Goal: Obtain resource: Obtain resource

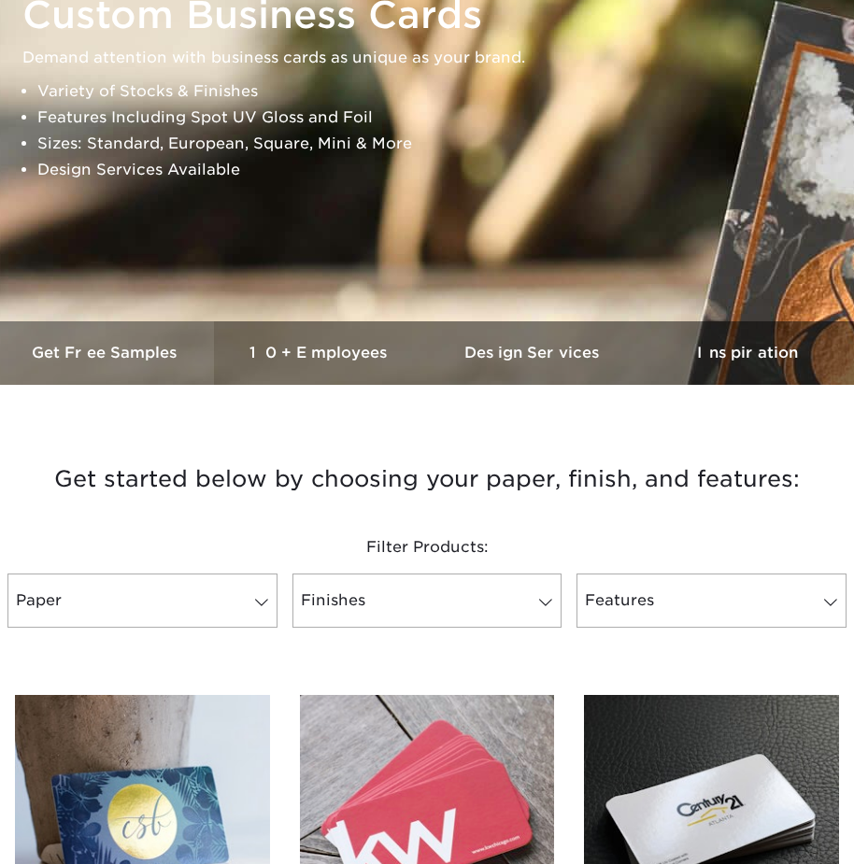
scroll to position [280, 0]
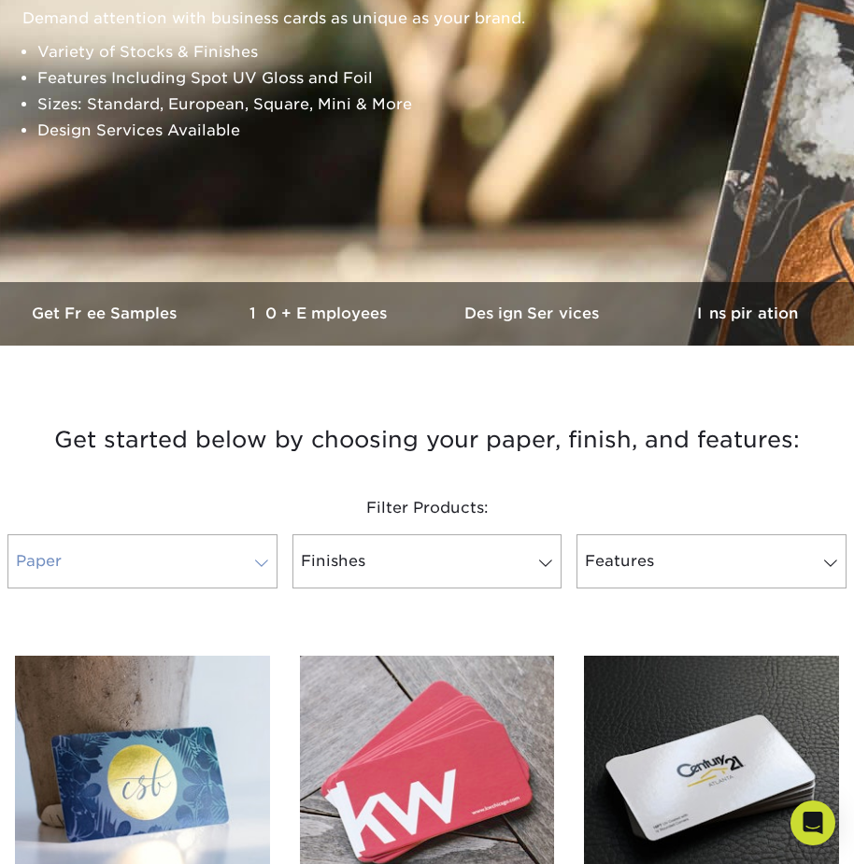
click at [261, 569] on span at bounding box center [261, 563] width 26 height 15
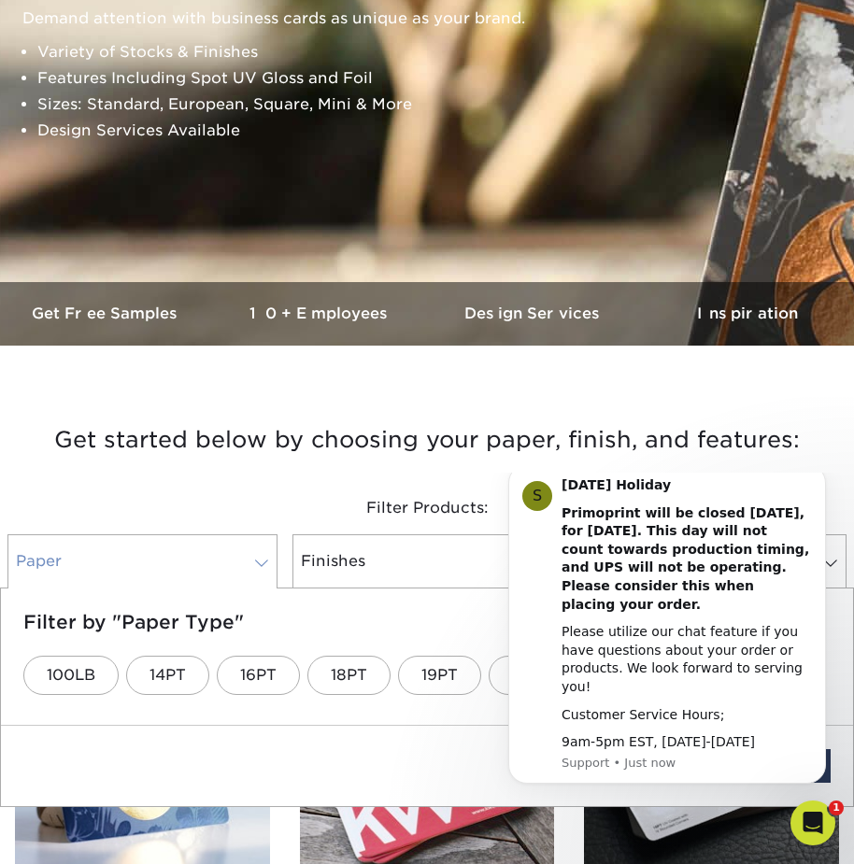
scroll to position [0, 0]
click at [304, 571] on link "Finishes" at bounding box center [427, 561] width 270 height 54
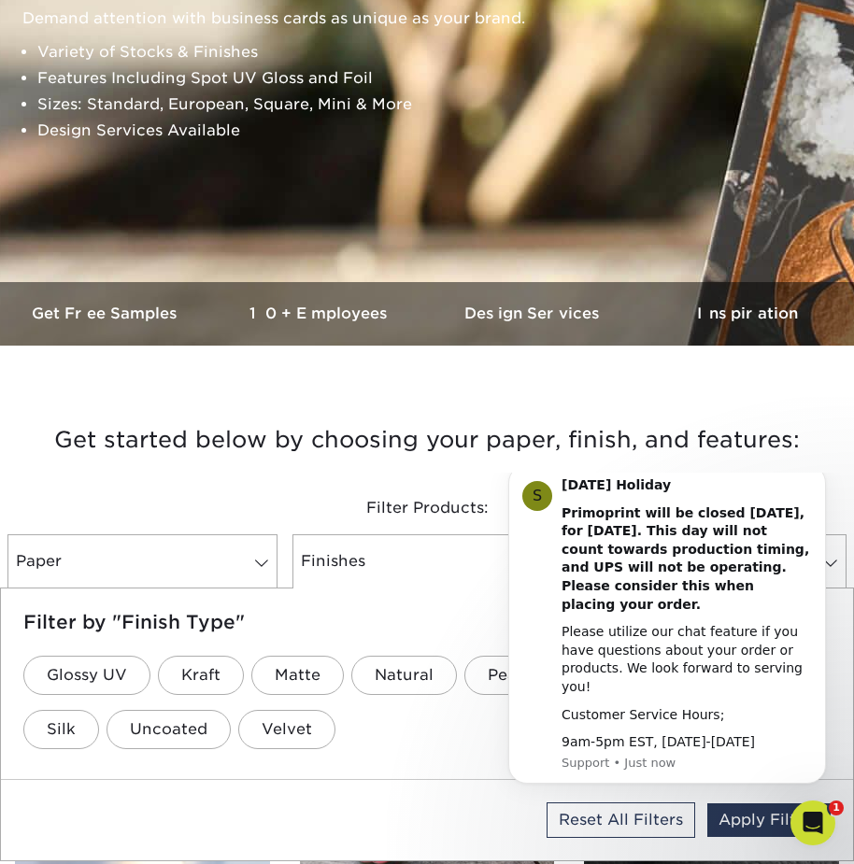
click at [410, 741] on ul "Glossy UV Kraft Matte Natural Pearl Metallic Semi-Gloss Silk Uncoated Velvet" at bounding box center [426, 702] width 807 height 108
click at [819, 473] on icon "Dismiss notification" at bounding box center [819, 469] width 7 height 7
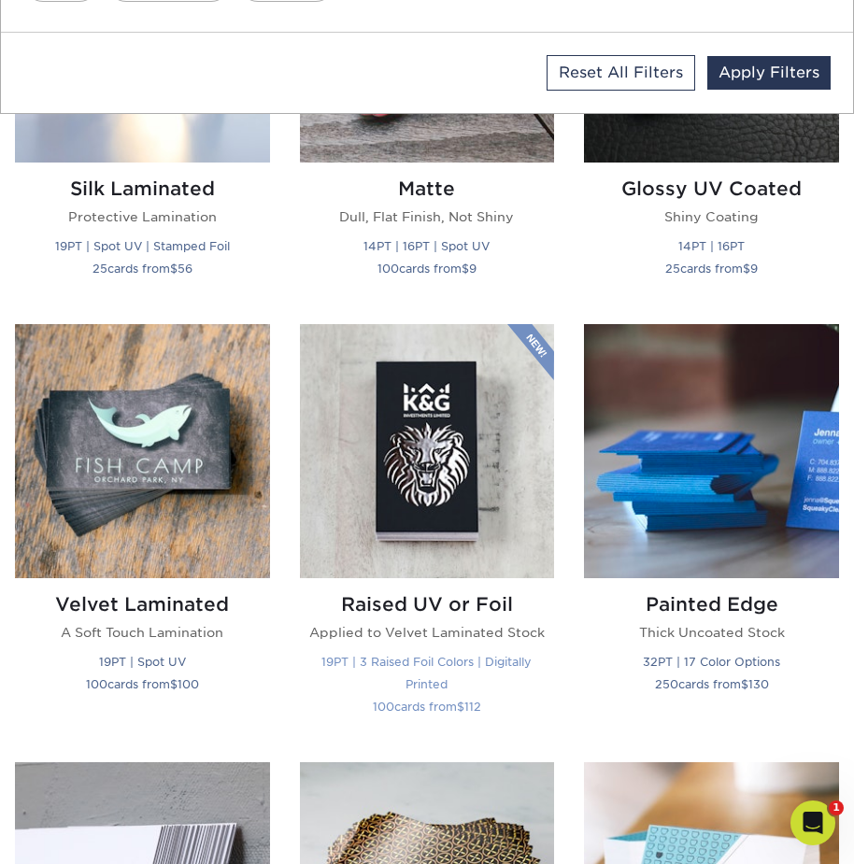
scroll to position [747, 0]
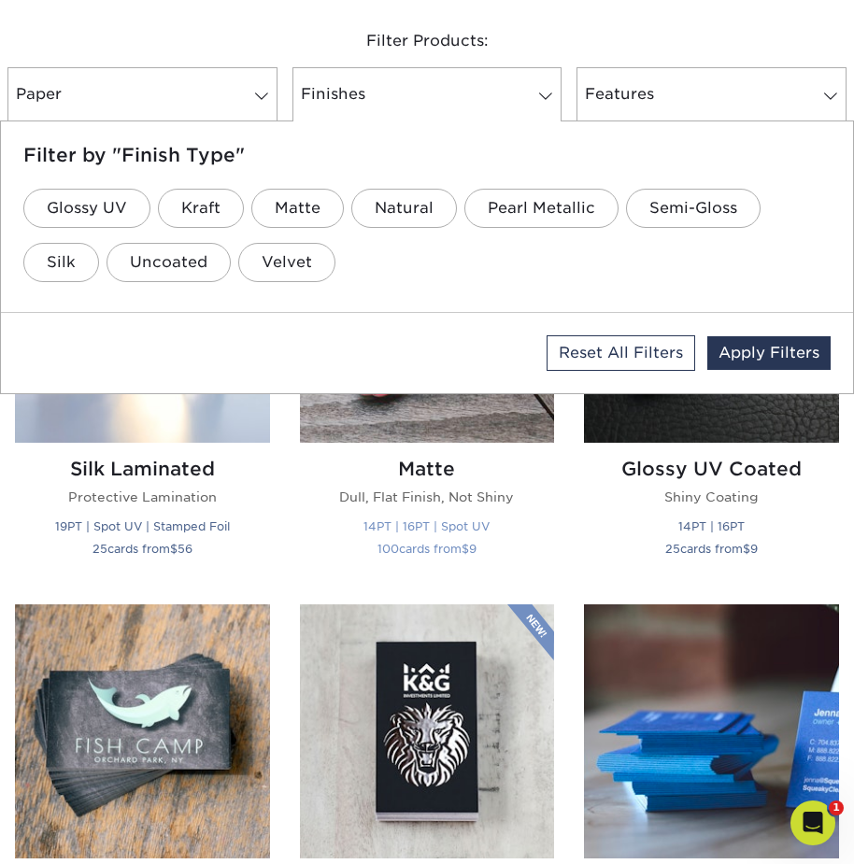
click at [381, 443] on img at bounding box center [427, 316] width 255 height 255
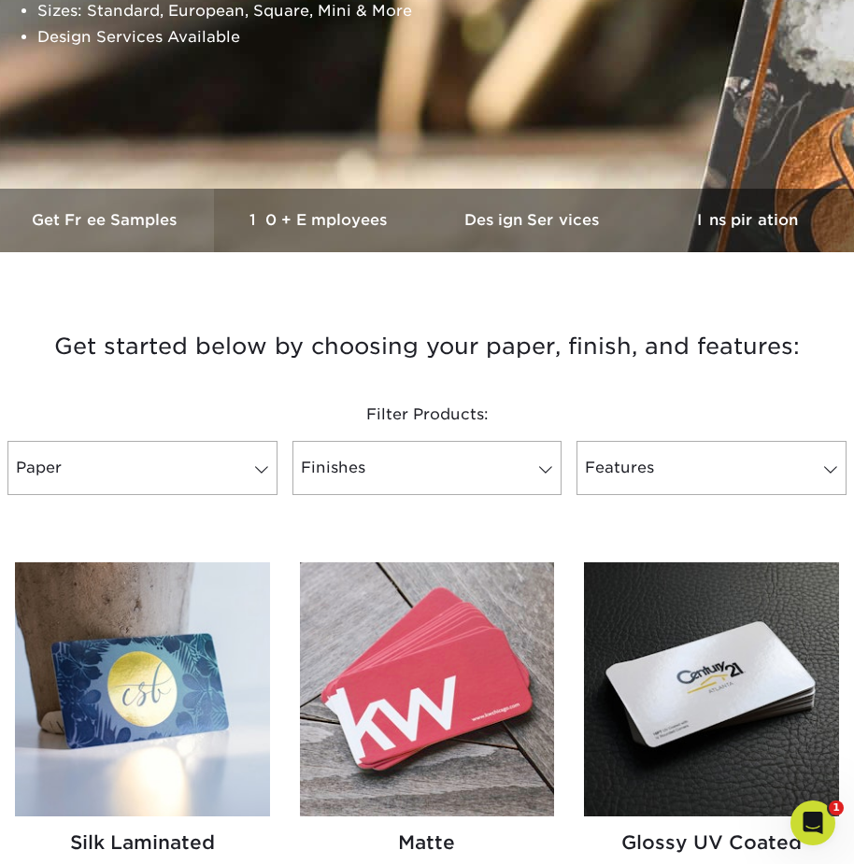
click at [79, 224] on h3 "Get Free Samples" at bounding box center [107, 220] width 214 height 18
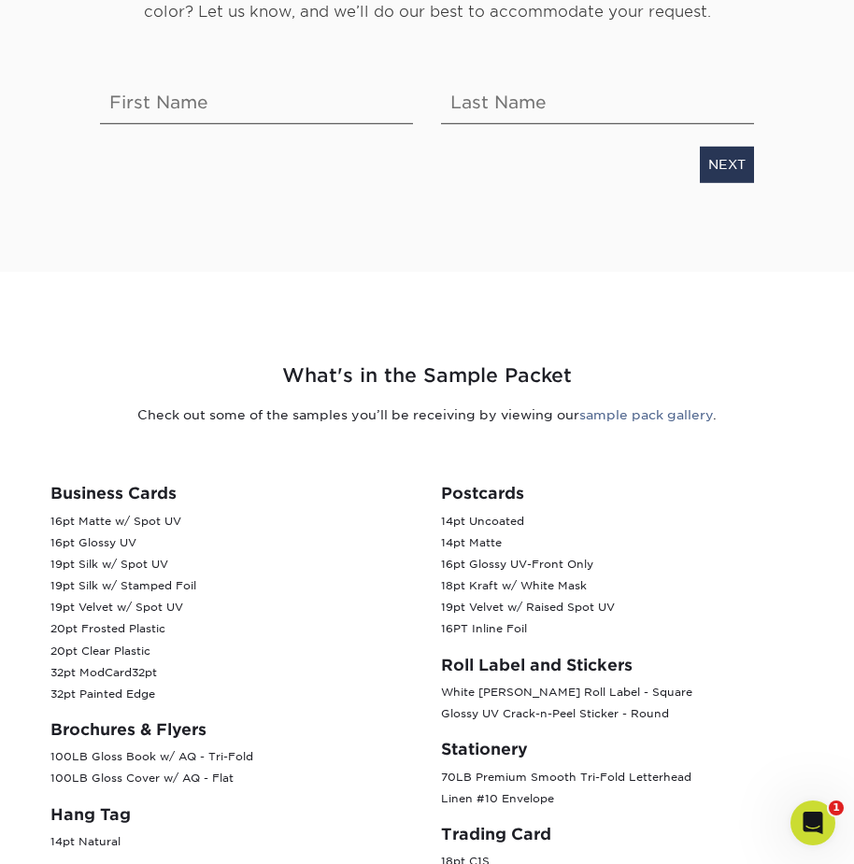
scroll to position [467, 0]
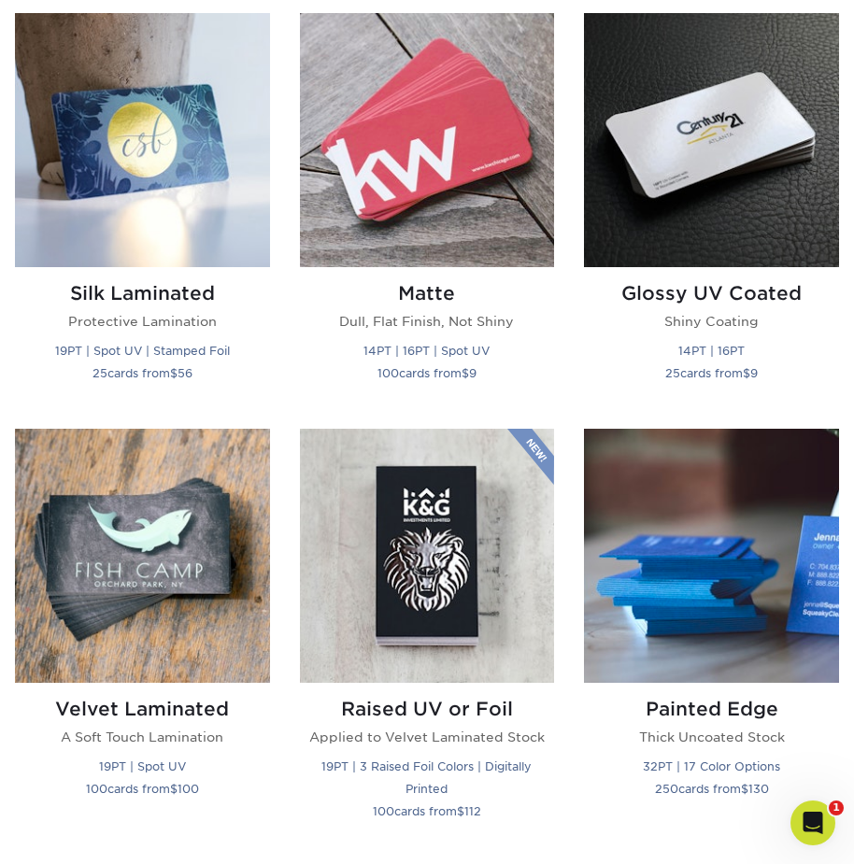
scroll to position [934, 0]
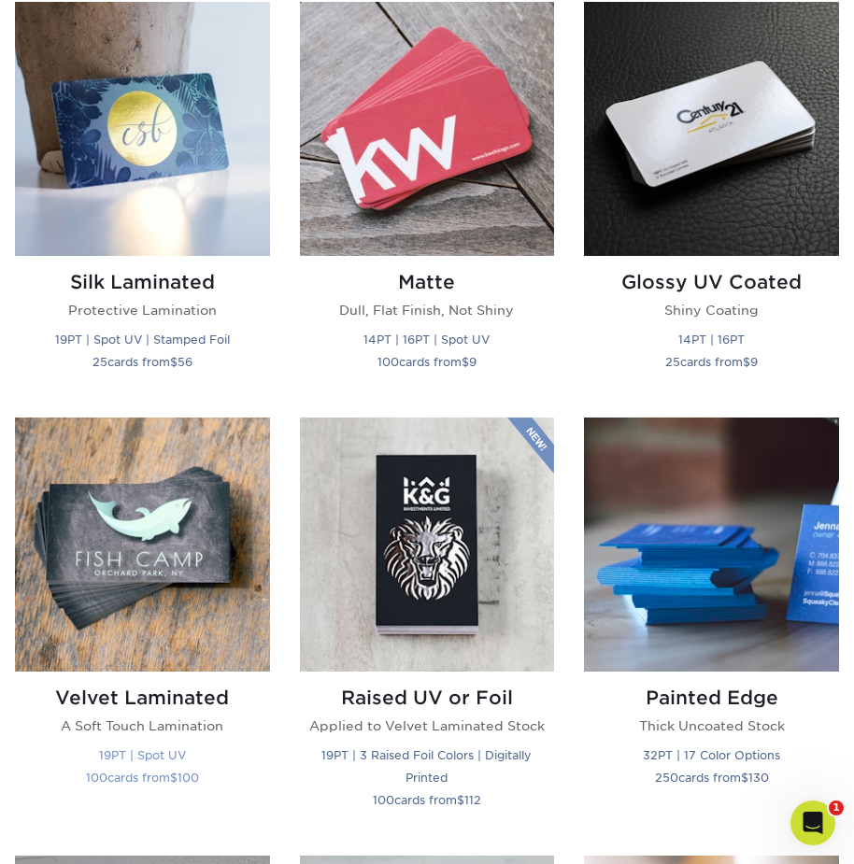
click at [136, 568] on img at bounding box center [142, 544] width 255 height 255
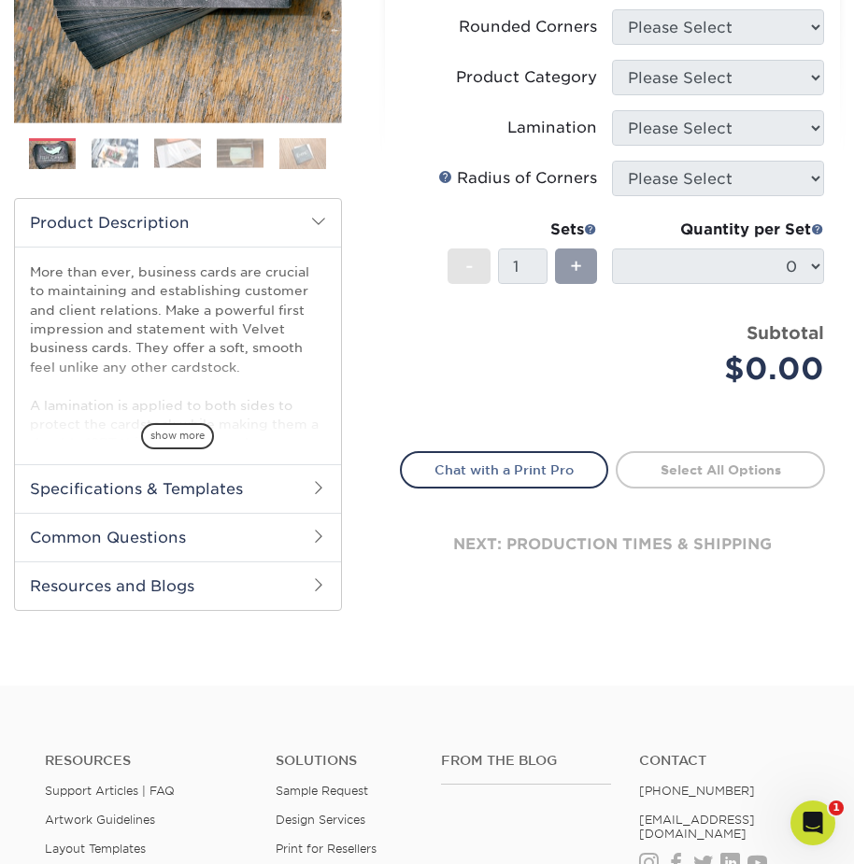
scroll to position [467, 0]
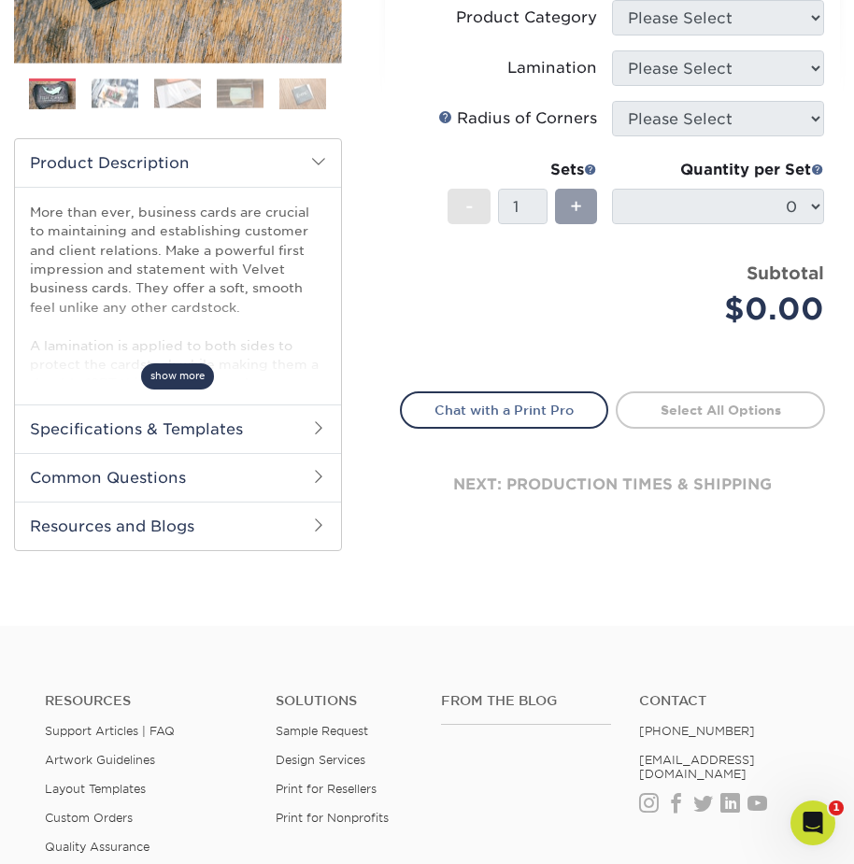
click at [170, 377] on span "show more" at bounding box center [177, 375] width 73 height 25
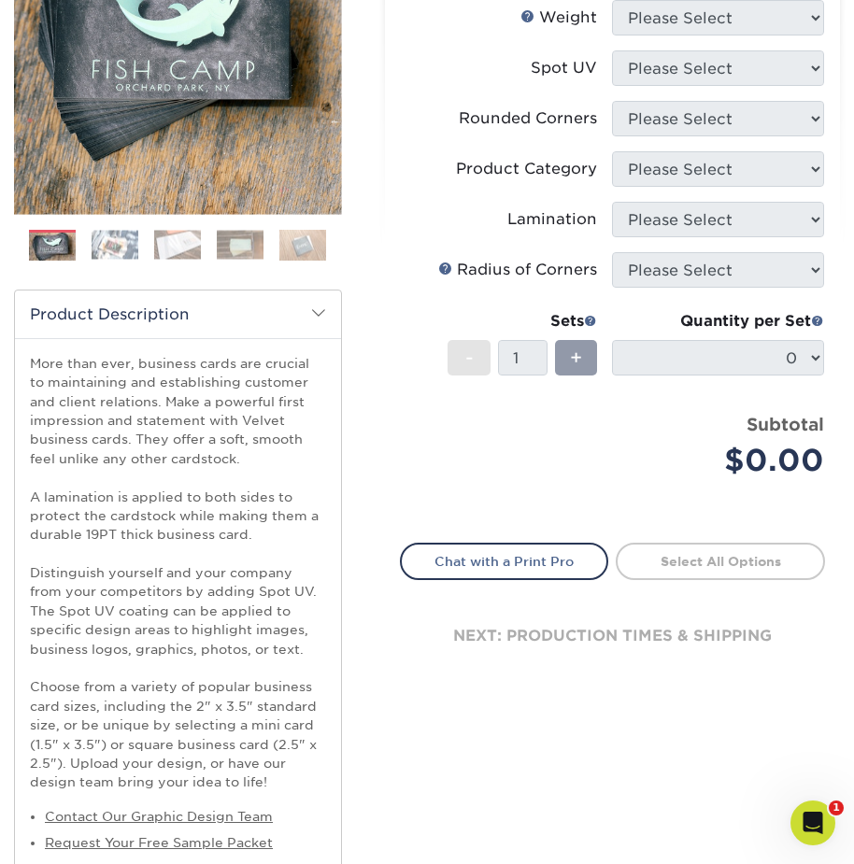
scroll to position [280, 0]
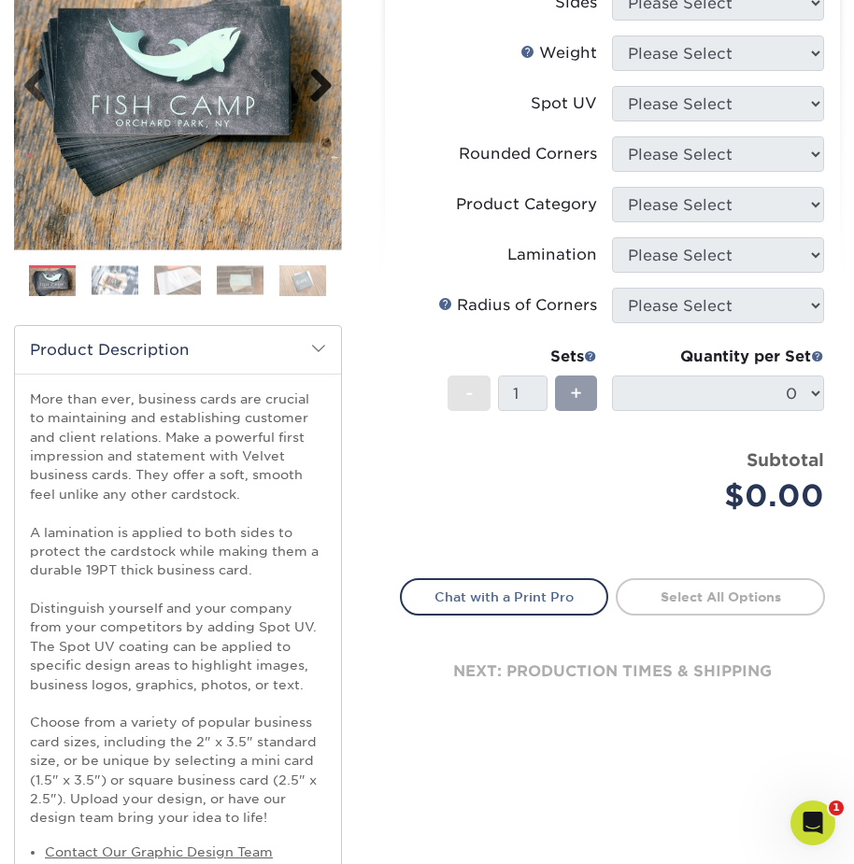
click at [319, 75] on link "Next" at bounding box center [313, 86] width 37 height 37
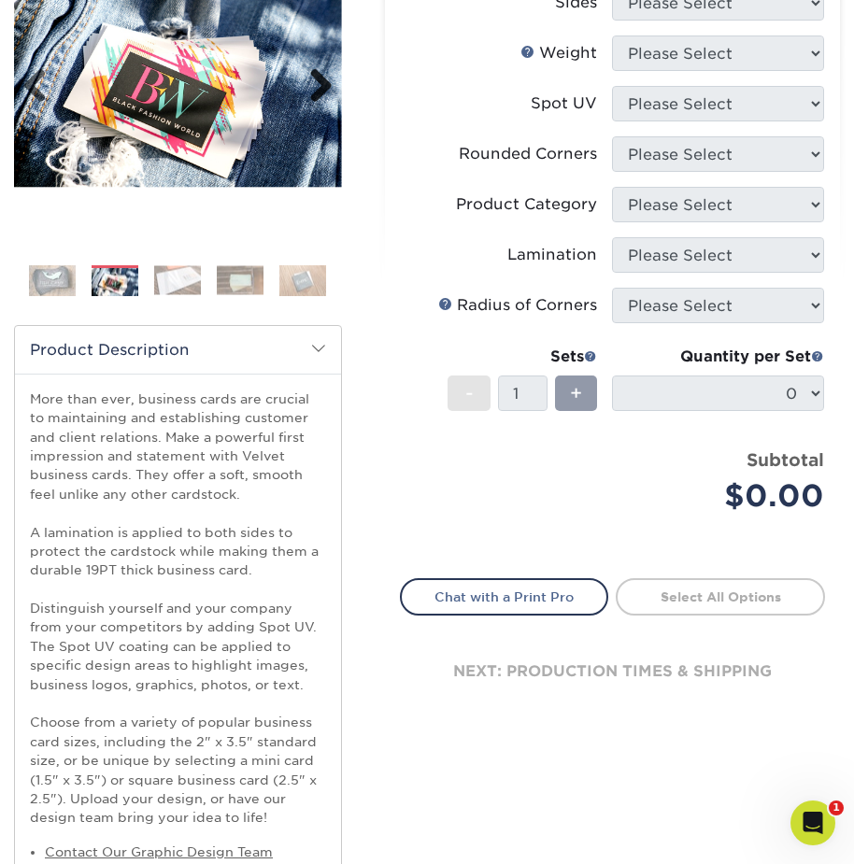
click at [319, 75] on link "Next" at bounding box center [313, 86] width 37 height 37
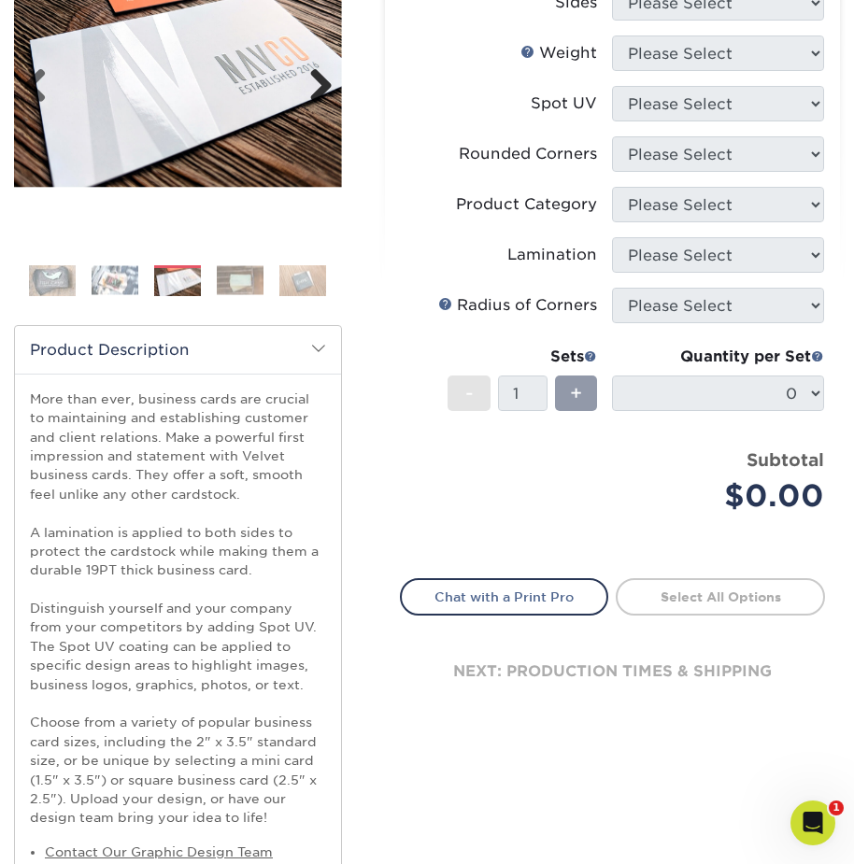
click at [319, 75] on link "Next" at bounding box center [313, 86] width 37 height 37
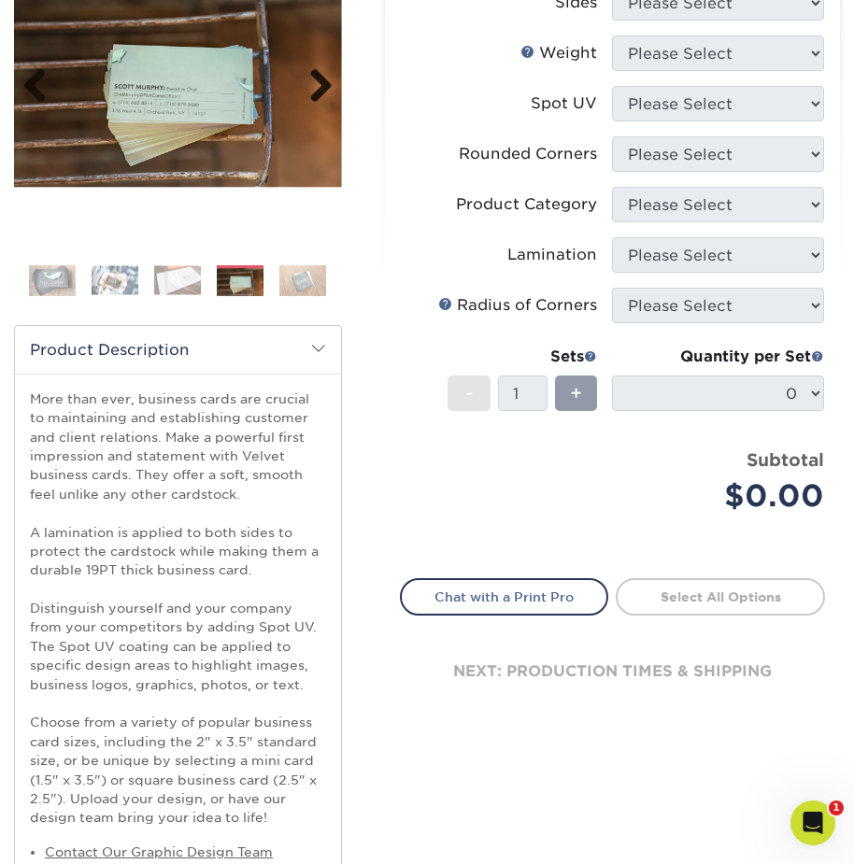
click at [319, 75] on link "Next" at bounding box center [313, 86] width 37 height 37
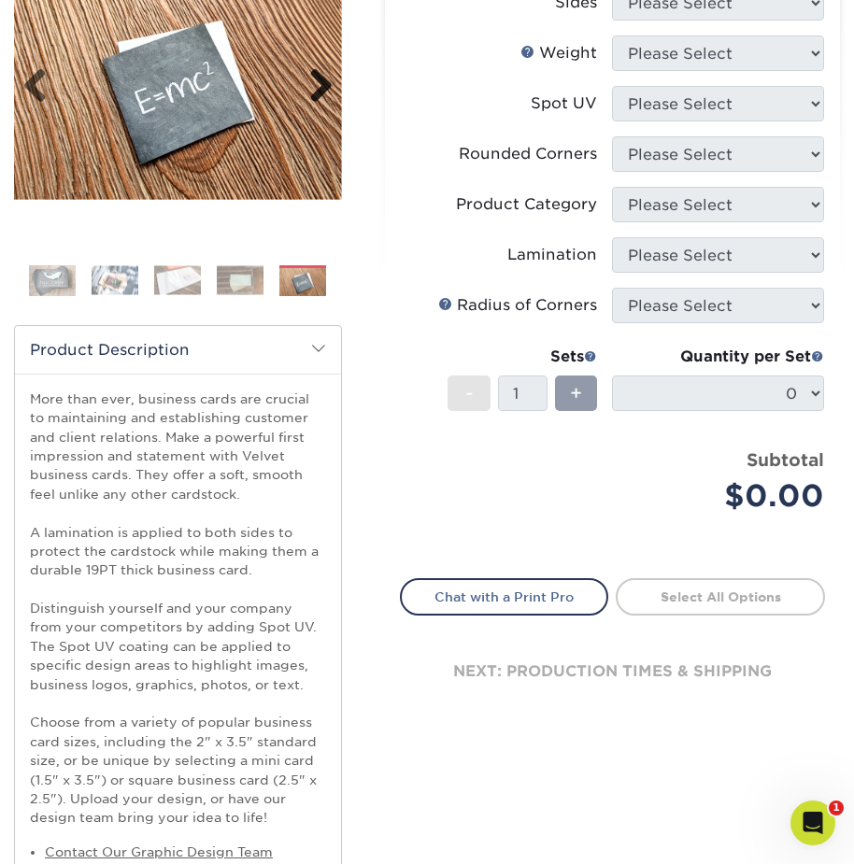
click at [319, 75] on link "Next" at bounding box center [313, 86] width 37 height 37
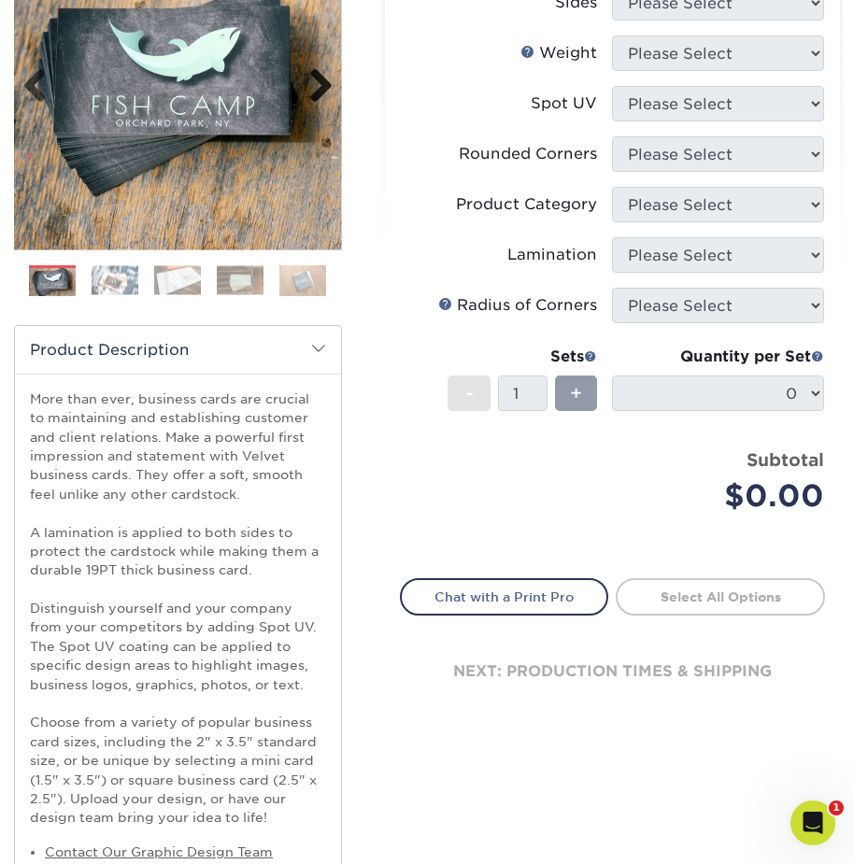
click at [319, 75] on link "Next" at bounding box center [313, 86] width 37 height 37
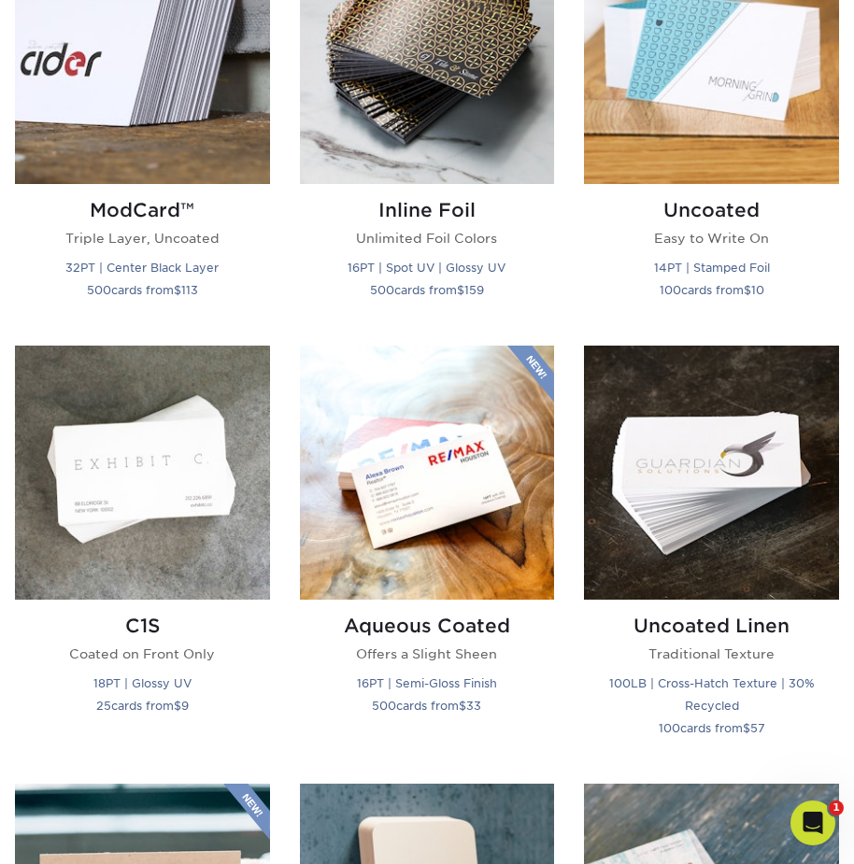
scroll to position [2054, 0]
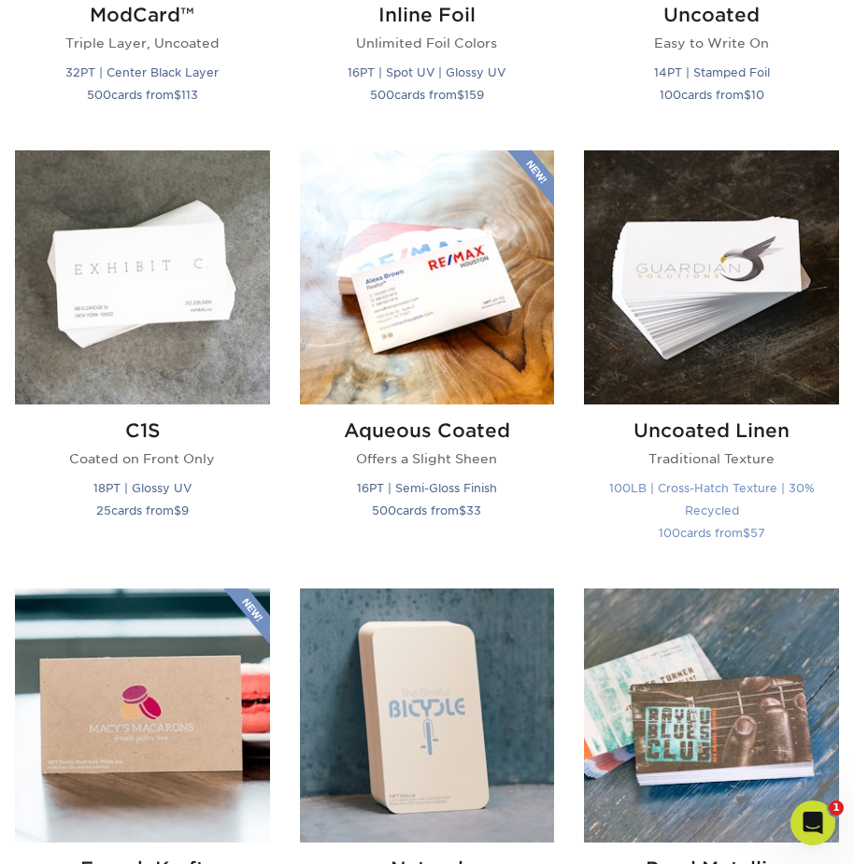
click at [707, 266] on img at bounding box center [711, 277] width 255 height 255
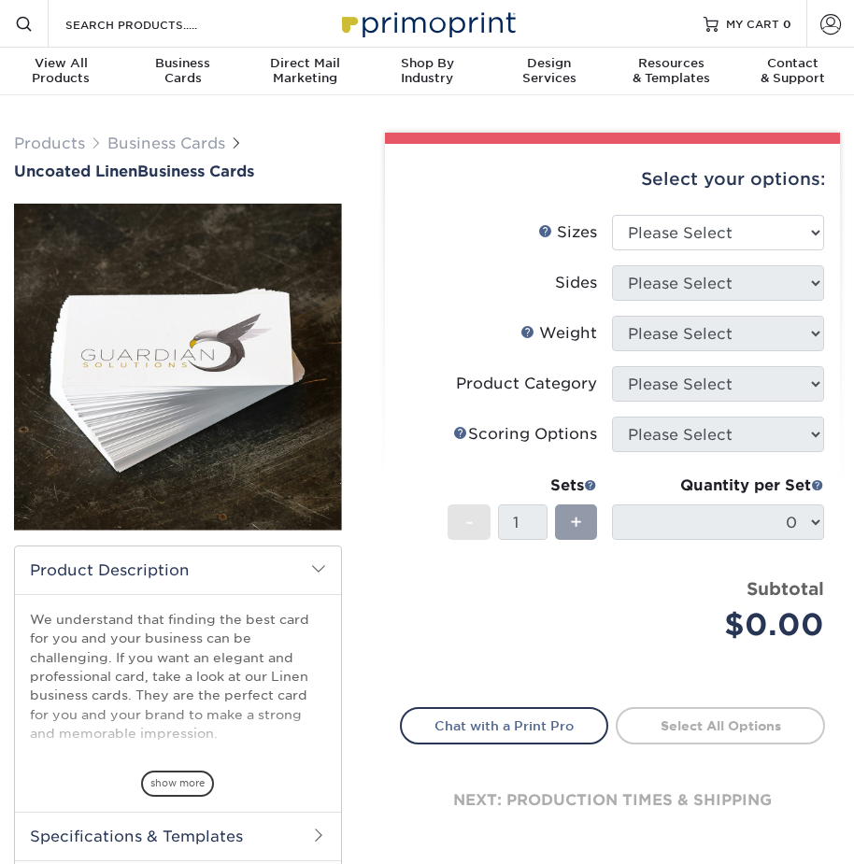
click at [169, 370] on img at bounding box center [178, 367] width 328 height 328
click at [233, 387] on img at bounding box center [178, 367] width 328 height 328
click at [239, 378] on img at bounding box center [178, 367] width 328 height 328
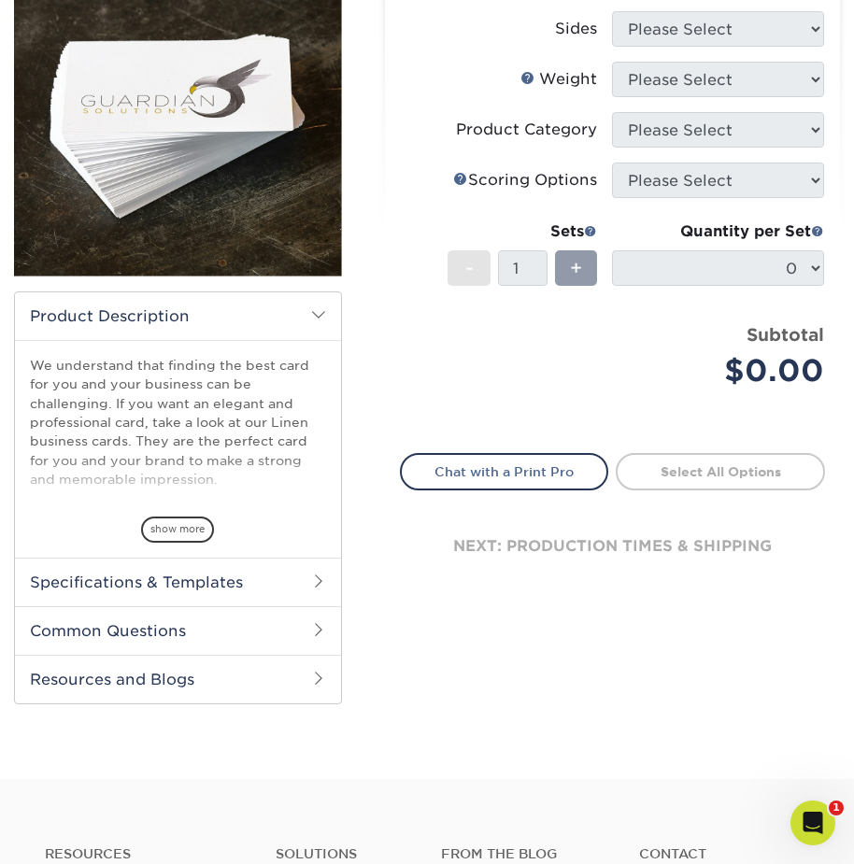
scroll to position [280, 0]
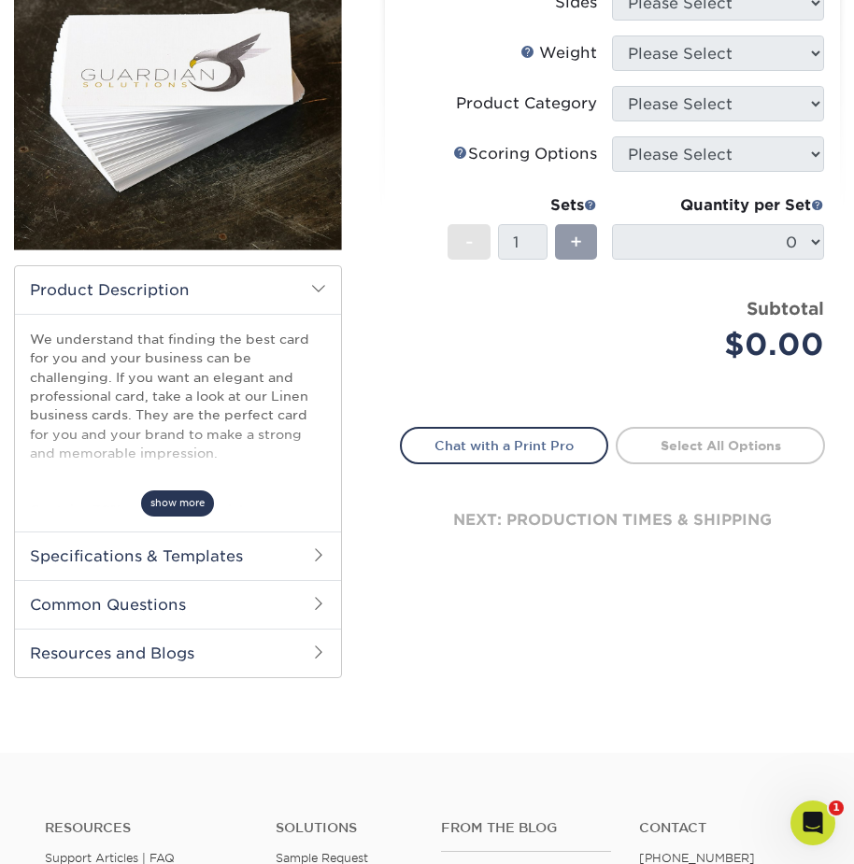
click at [172, 503] on span "show more" at bounding box center [177, 502] width 73 height 25
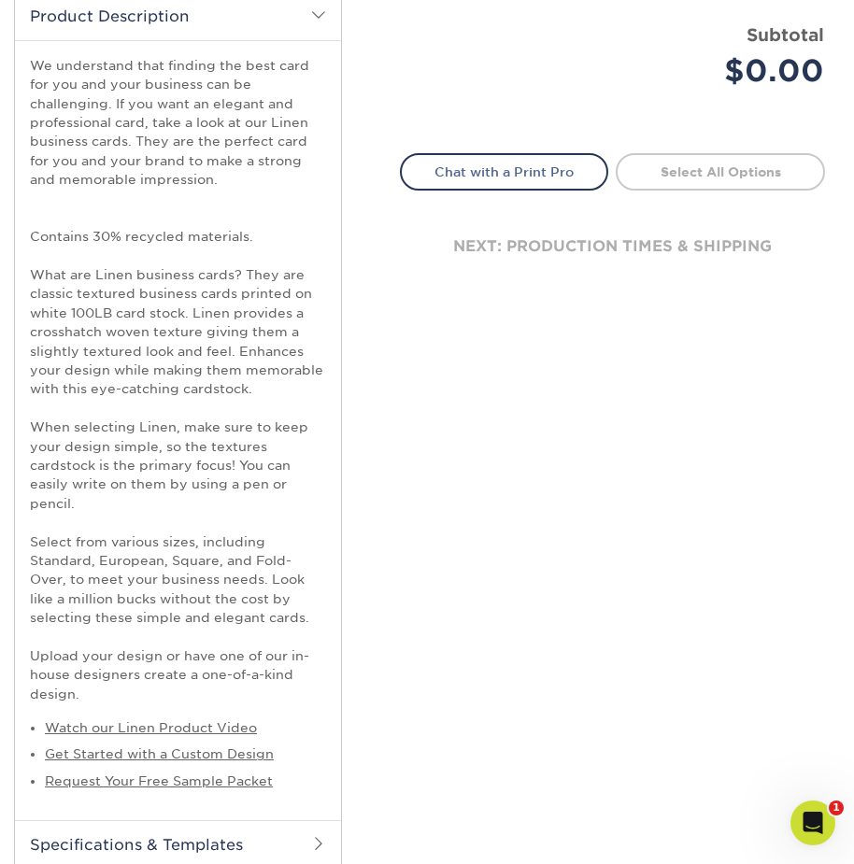
scroll to position [560, 0]
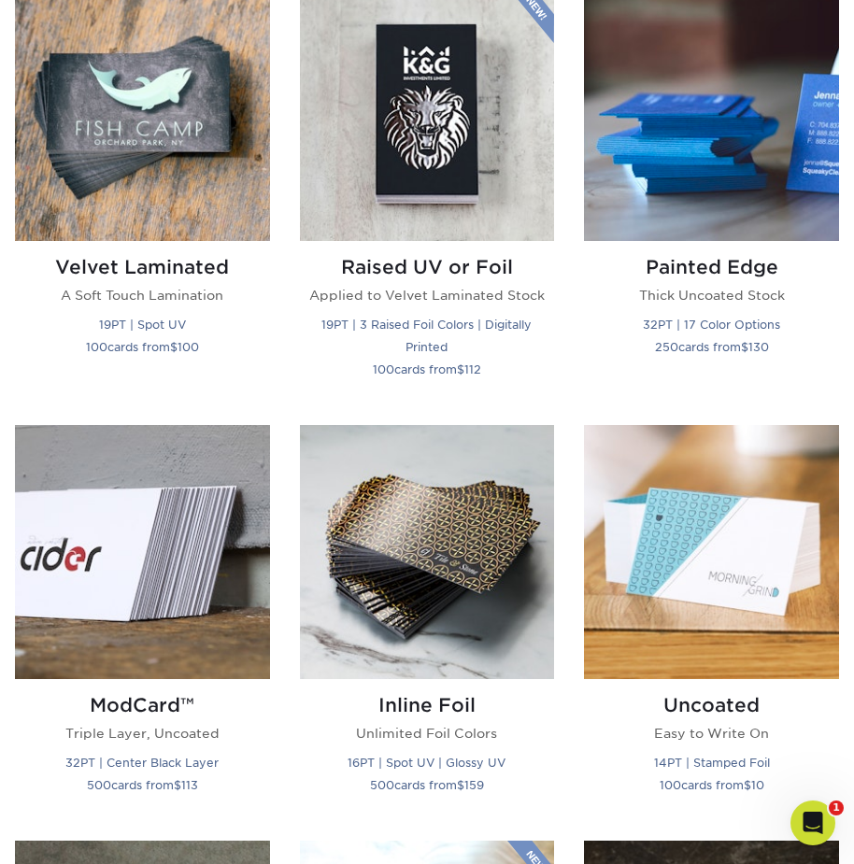
scroll to position [1121, 0]
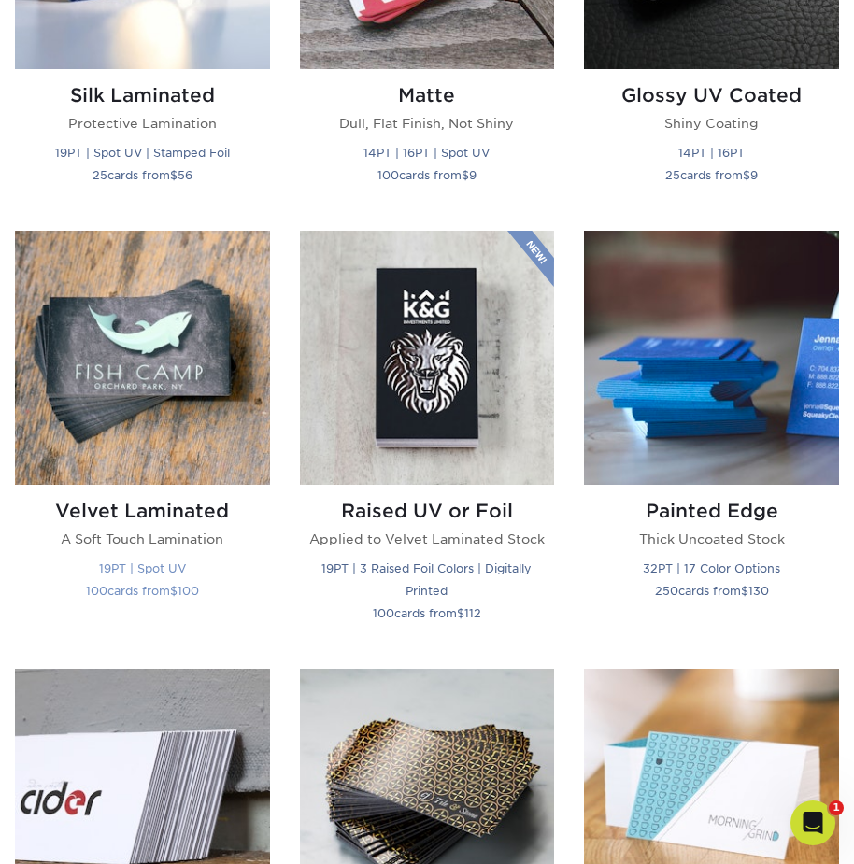
click at [134, 383] on img at bounding box center [142, 358] width 255 height 255
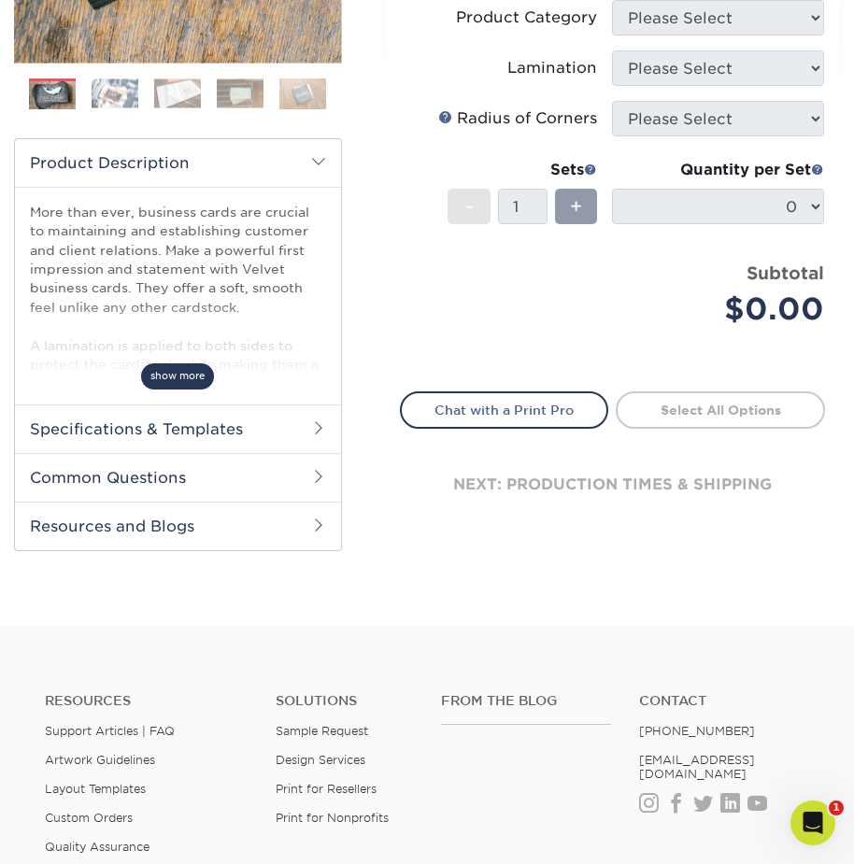
click at [172, 379] on span "show more" at bounding box center [177, 375] width 73 height 25
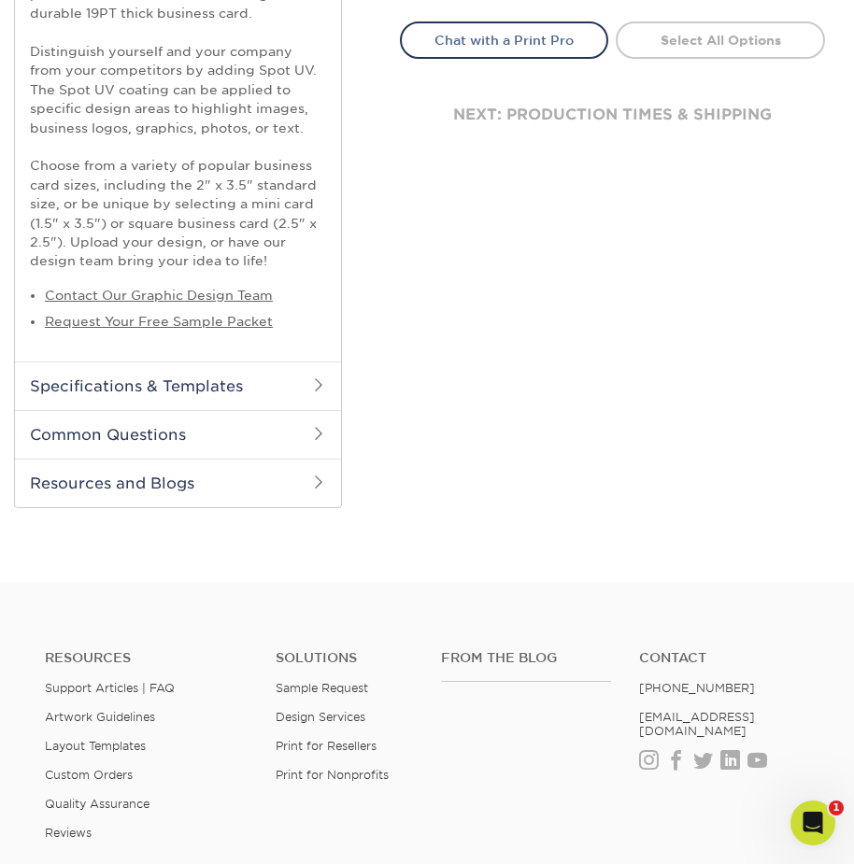
scroll to position [840, 0]
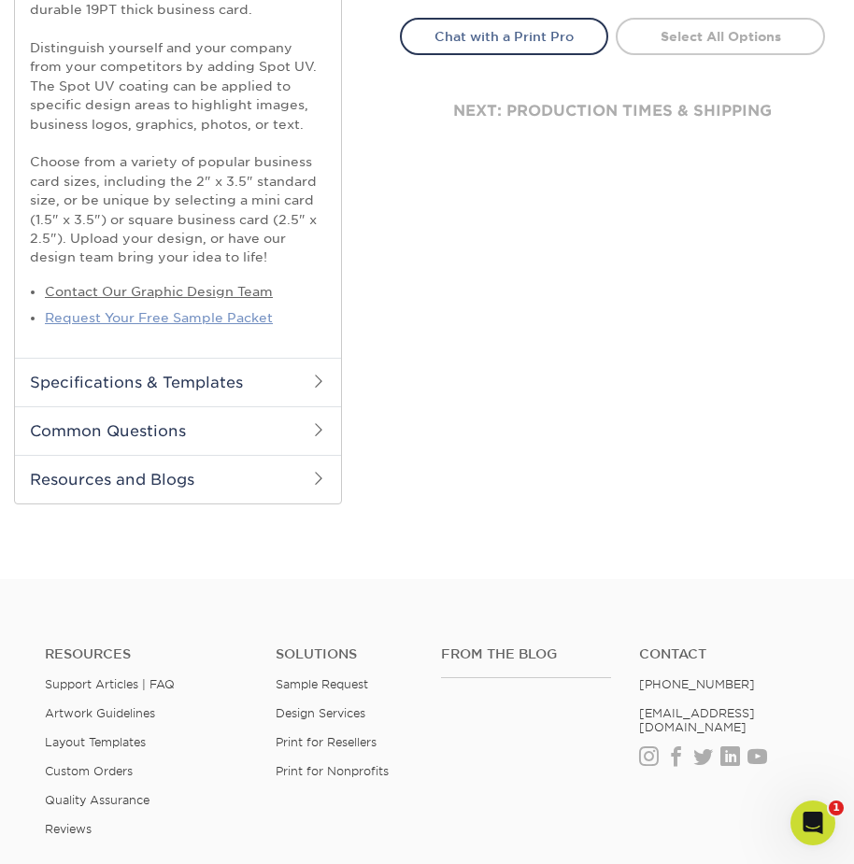
click at [157, 318] on link "Request Your Free Sample Packet" at bounding box center [159, 317] width 228 height 15
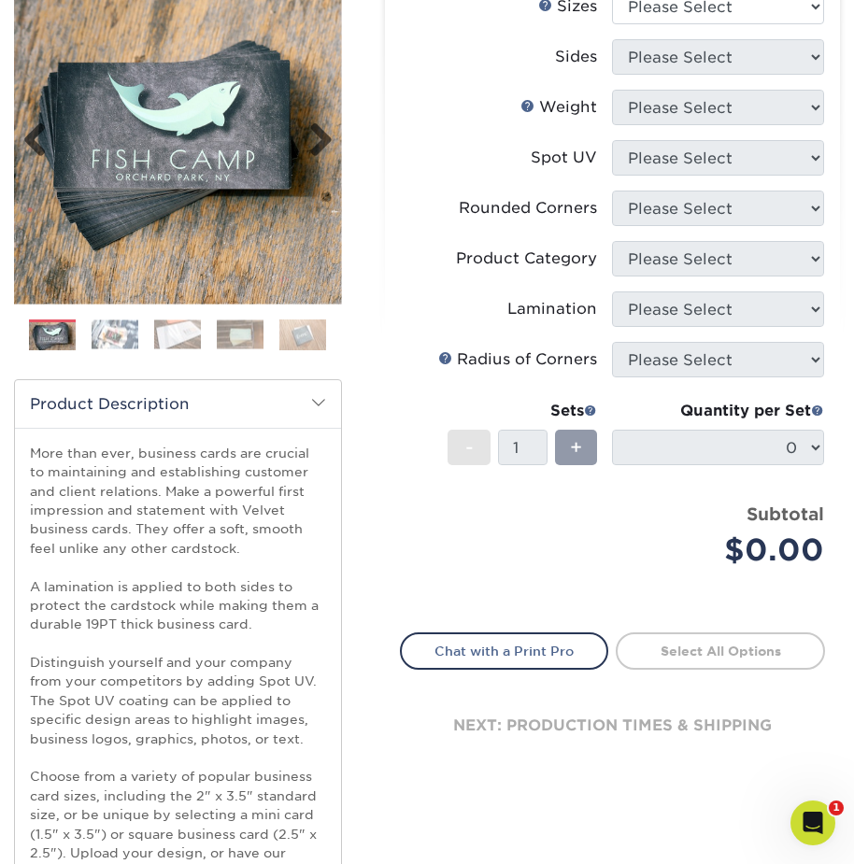
scroll to position [187, 0]
